Goal: Task Accomplishment & Management: Manage account settings

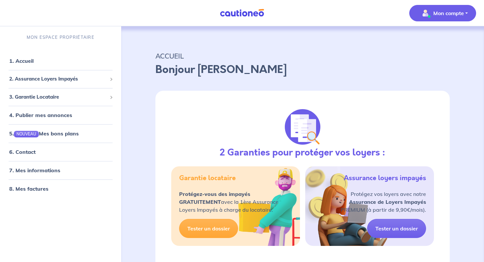
click at [449, 12] on p "Mon compte" at bounding box center [448, 13] width 31 height 8
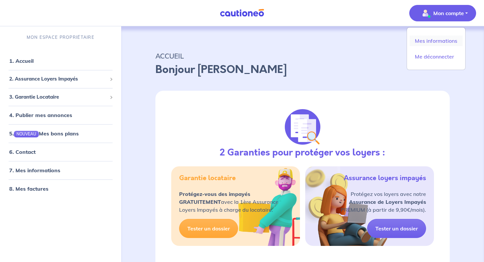
click at [437, 41] on link "Mes informations" at bounding box center [435, 41] width 53 height 11
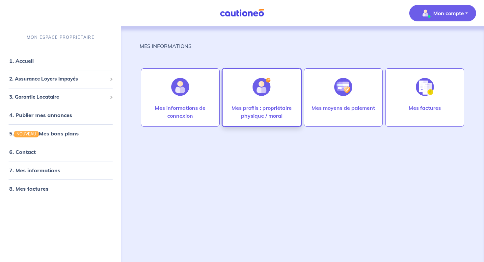
click at [258, 113] on p "Mes profils : propriétaire physique / moral" at bounding box center [261, 112] width 65 height 16
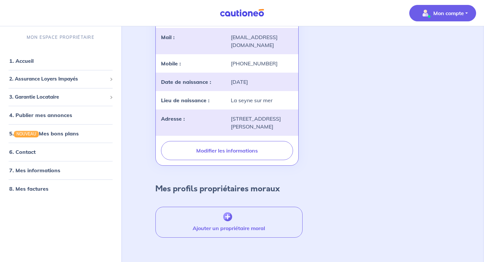
scroll to position [116, 0]
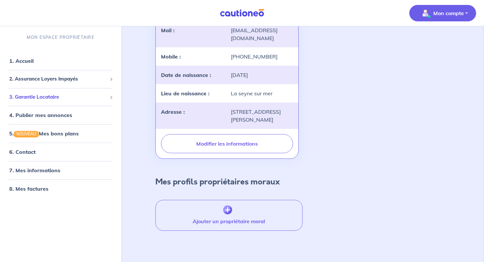
click at [45, 98] on span "3. Garantie Locataire" at bounding box center [58, 97] width 98 height 8
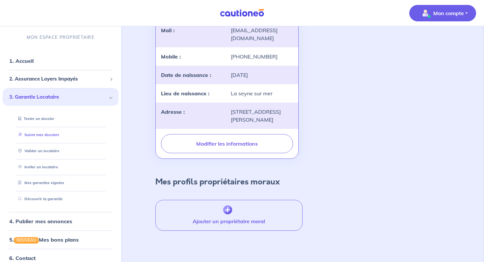
click at [48, 134] on link "Suivre mes dossiers" at bounding box center [37, 135] width 44 height 5
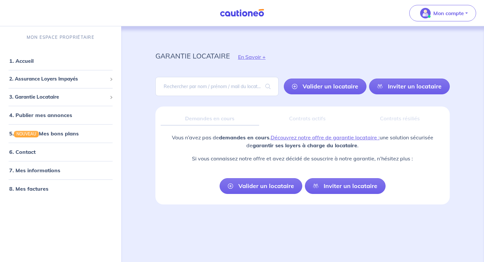
click at [312, 119] on div "Contrats actifs" at bounding box center [307, 119] width 86 height 14
click at [31, 64] on link "1. Accueil" at bounding box center [21, 61] width 24 height 7
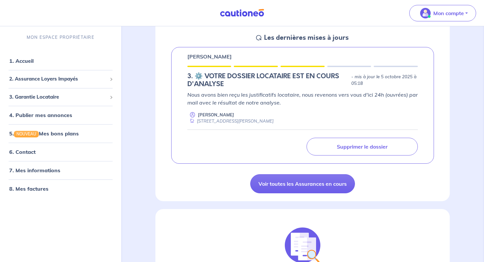
scroll to position [96, 0]
